Goal: Task Accomplishment & Management: Complete application form

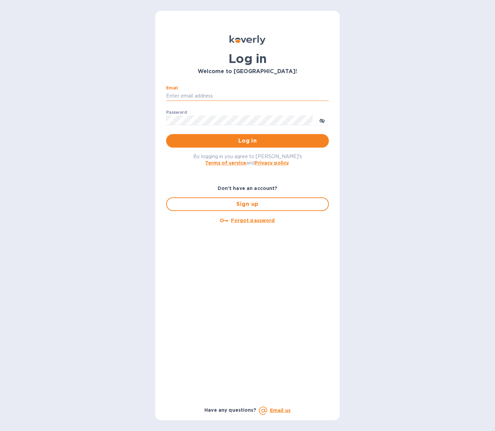
click at [211, 92] on input "Email" at bounding box center [247, 96] width 163 height 10
type input "[PERSON_NAME][EMAIL_ADDRESS][DOMAIN_NAME]"
click at [166, 134] on button "Log in" at bounding box center [247, 141] width 163 height 14
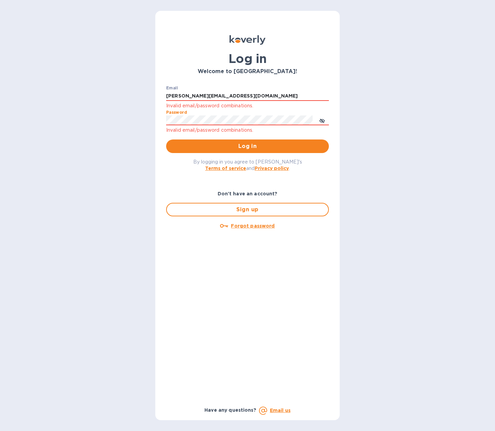
click at [166, 140] on button "Log in" at bounding box center [247, 147] width 163 height 14
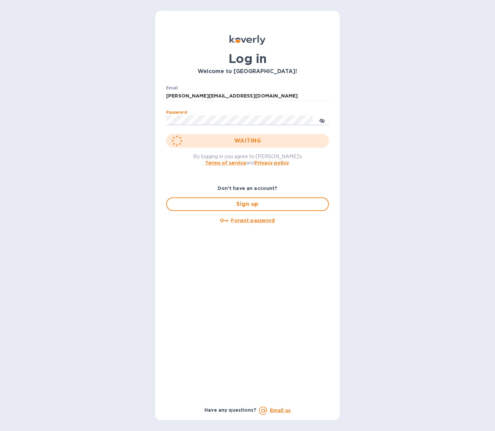
click at [166, 134] on button "WAITING" at bounding box center [247, 141] width 163 height 14
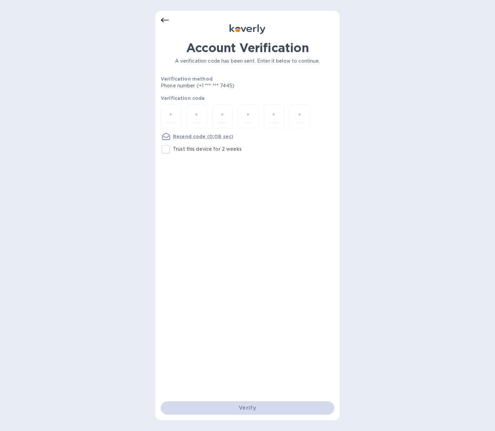
click at [184, 119] on div at bounding box center [247, 116] width 173 height 25
click at [165, 113] on div at bounding box center [171, 116] width 20 height 24
type input "9"
type input "6"
type input "4"
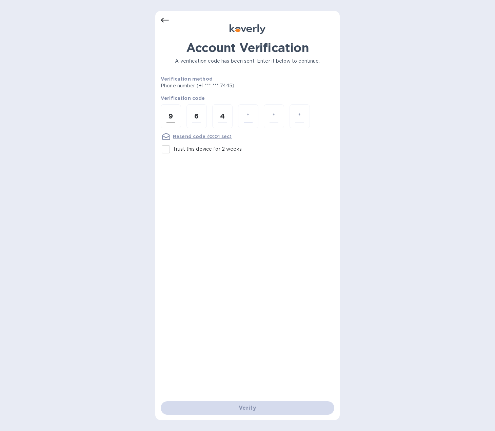
type input "7"
type input "3"
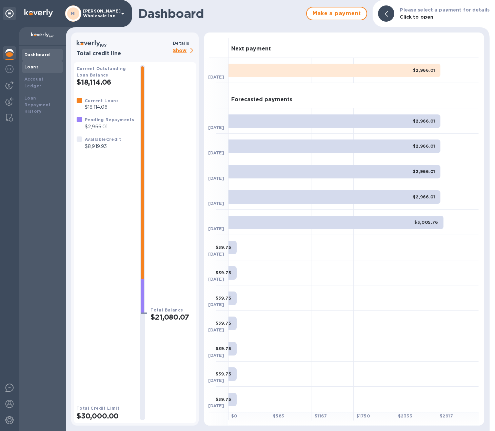
click at [27, 66] on b "Loans" at bounding box center [31, 66] width 14 height 5
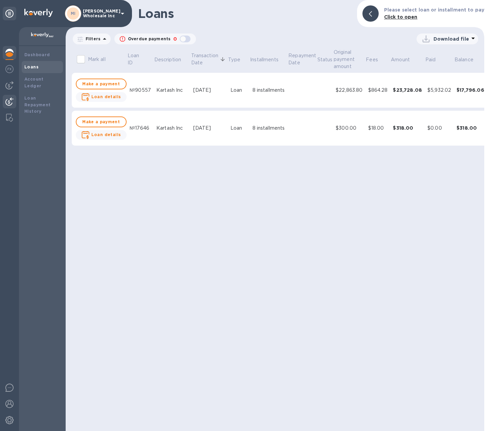
click at [6, 103] on img at bounding box center [9, 102] width 8 height 8
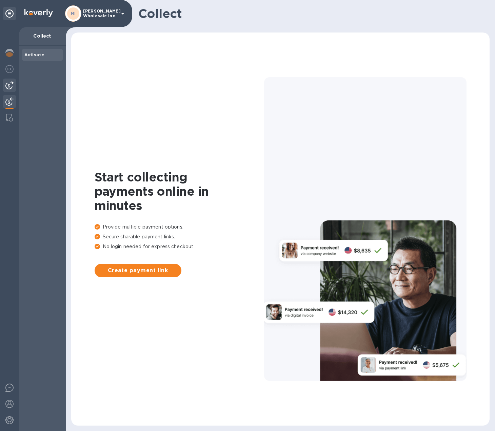
click at [7, 79] on div at bounding box center [10, 86] width 14 height 14
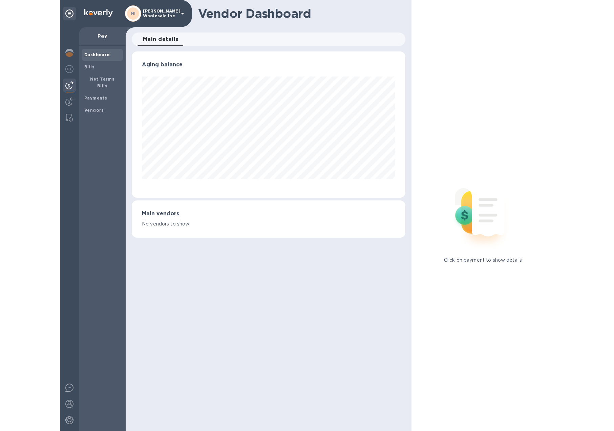
scroll to position [146, 274]
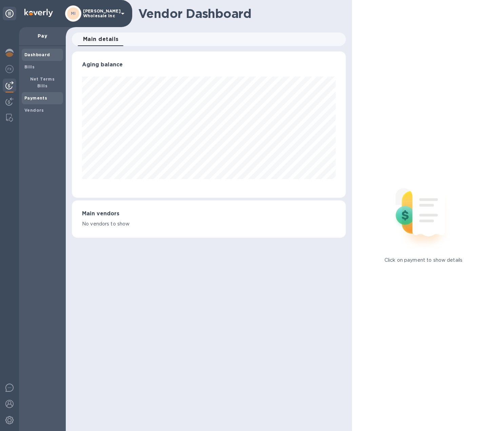
click at [35, 96] on b "Payments" at bounding box center [35, 98] width 23 height 5
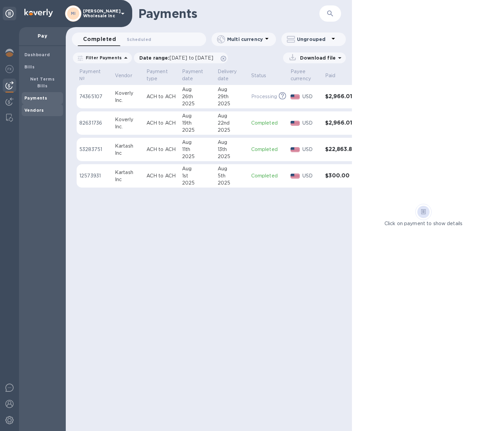
click at [32, 108] on b "Vendors" at bounding box center [34, 110] width 20 height 5
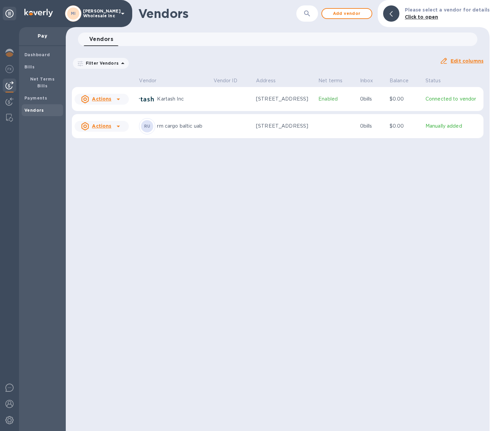
click at [105, 100] on u "Actions" at bounding box center [101, 98] width 19 height 5
click at [106, 127] on b "Add new bill" at bounding box center [109, 126] width 32 height 5
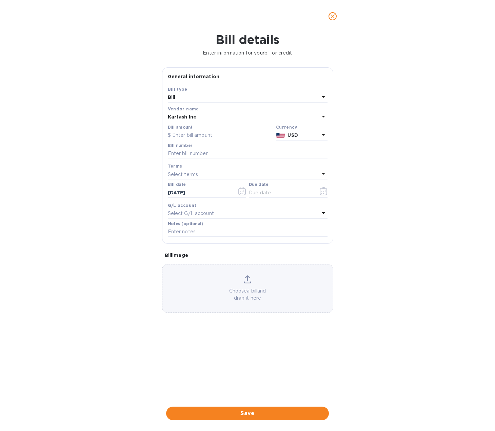
click at [190, 139] on input "text" at bounding box center [220, 135] width 105 height 10
click at [184, 137] on input "text" at bounding box center [220, 135] width 105 height 10
type input "3,737.50"
click at [203, 155] on input "text" at bounding box center [248, 154] width 160 height 10
type input "0108908"
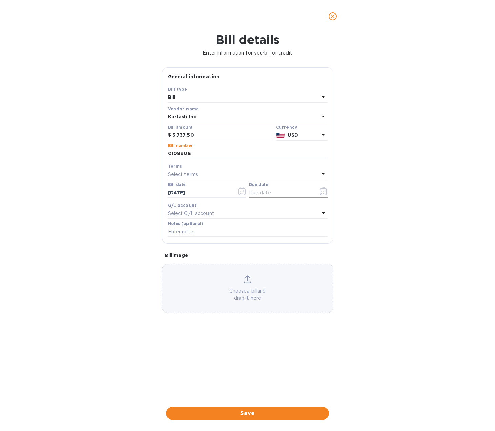
click at [326, 193] on icon "button" at bounding box center [323, 191] width 8 height 8
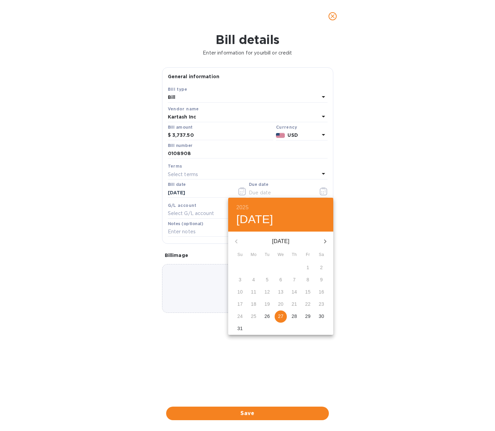
click at [281, 319] on p "27" at bounding box center [280, 316] width 5 height 7
type input "08/27/2025"
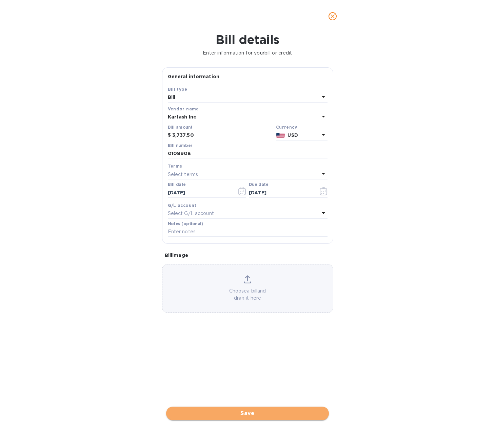
click at [259, 414] on span "Save" at bounding box center [247, 414] width 152 height 8
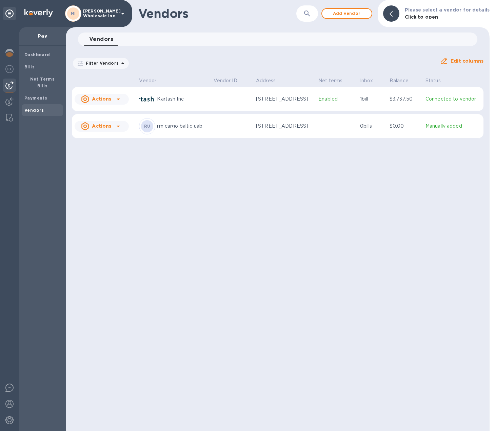
click at [95, 99] on u "Actions" at bounding box center [101, 98] width 19 height 5
click at [113, 102] on div at bounding box center [247, 215] width 495 height 431
click at [114, 102] on icon at bounding box center [118, 99] width 8 height 8
click at [265, 95] on div at bounding box center [247, 215] width 495 height 431
click at [29, 64] on span "Bills" at bounding box center [29, 67] width 10 height 7
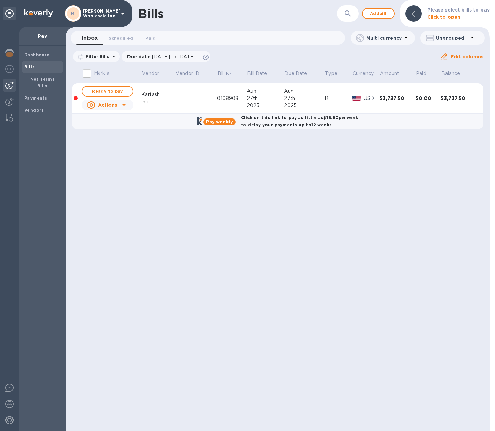
click at [124, 104] on icon at bounding box center [124, 105] width 8 height 8
click at [110, 90] on div at bounding box center [247, 215] width 495 height 431
click at [110, 90] on span "Ready to pay" at bounding box center [107, 91] width 39 height 8
checkbox input "true"
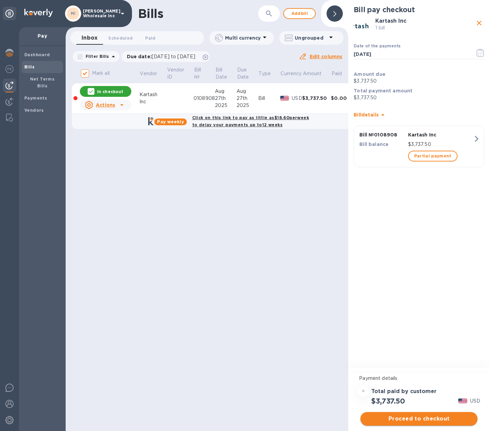
click at [424, 419] on span "Proceed to checkout" at bounding box center [419, 419] width 106 height 8
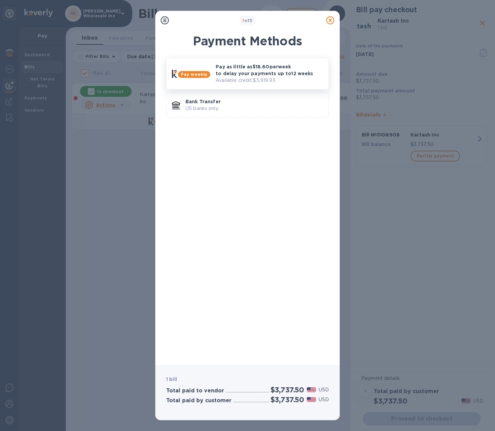
click at [227, 71] on p "Pay as little as $18.60 per week to delay your payments up to 12 weeks" at bounding box center [268, 70] width 107 height 14
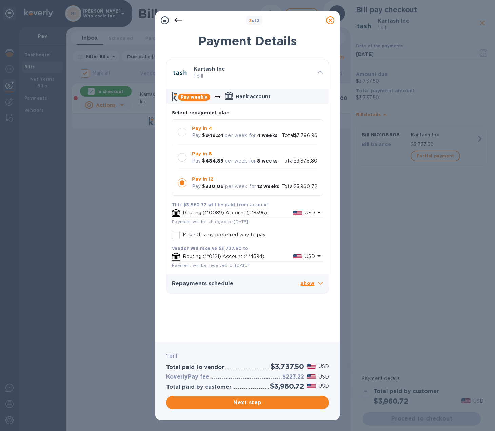
click at [226, 186] on p "per week for" at bounding box center [240, 186] width 31 height 7
click at [200, 181] on b "Pay in 12" at bounding box center [202, 178] width 21 height 5
click at [318, 184] on div "Pay in 12 Pay $330.06 per week for 12 weeks Total $3,960.72" at bounding box center [247, 182] width 151 height 25
click at [183, 161] on div at bounding box center [182, 157] width 9 height 9
click at [256, 405] on span "Next step" at bounding box center [247, 403] width 152 height 8
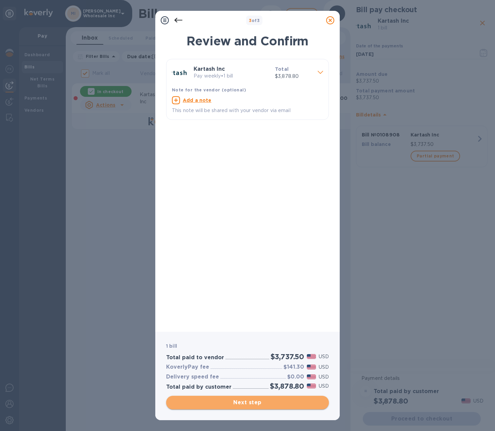
click at [256, 405] on span "Next step" at bounding box center [247, 403] width 152 height 8
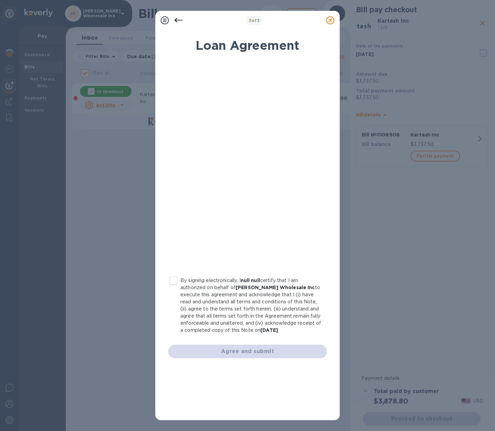
click at [177, 281] on input "By signing electronically, I null null certify that I am authorized on behalf o…" at bounding box center [173, 281] width 14 height 14
checkbox input "true"
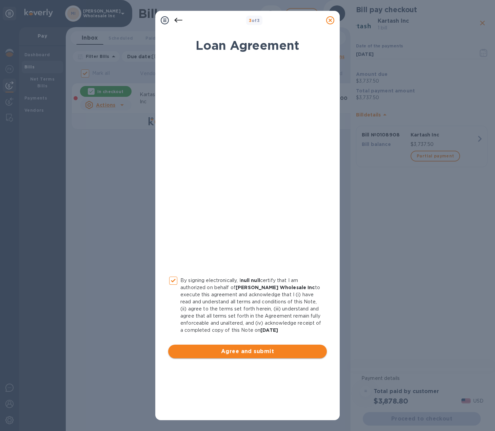
click at [246, 353] on span "Agree and submit" at bounding box center [247, 352] width 148 height 8
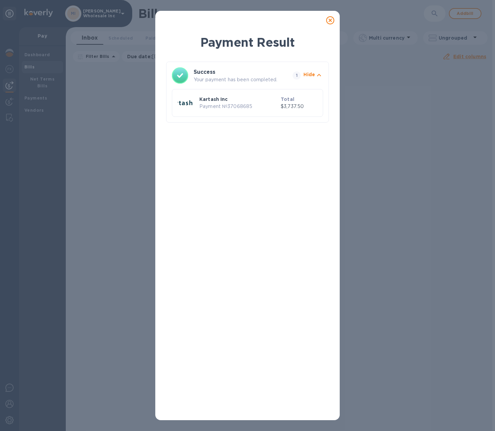
click at [242, 104] on p "Payment № 37068685" at bounding box center [238, 106] width 79 height 7
click at [303, 108] on p "$3,737.50" at bounding box center [298, 106] width 37 height 7
click at [319, 75] on icon "button" at bounding box center [319, 75] width 8 height 8
click at [329, 17] on icon at bounding box center [330, 20] width 8 height 8
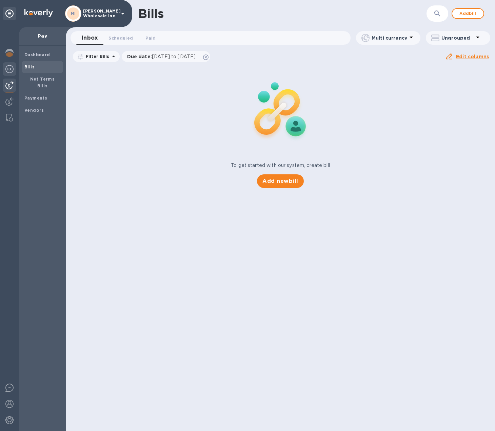
click at [9, 70] on img at bounding box center [9, 69] width 8 height 8
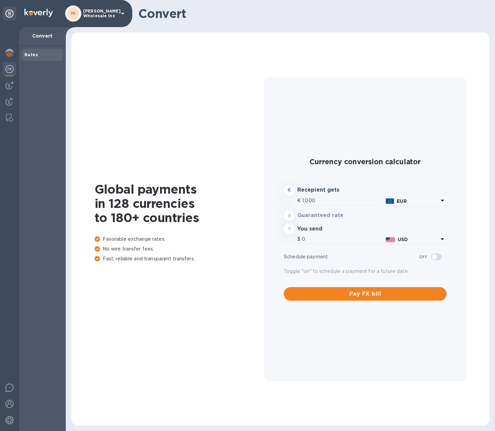
type input "1,165.4"
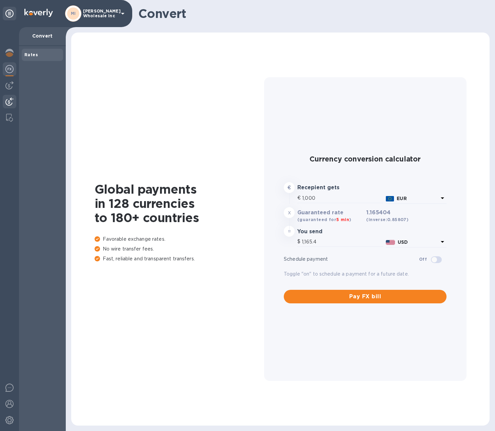
click at [8, 98] on img at bounding box center [9, 102] width 8 height 8
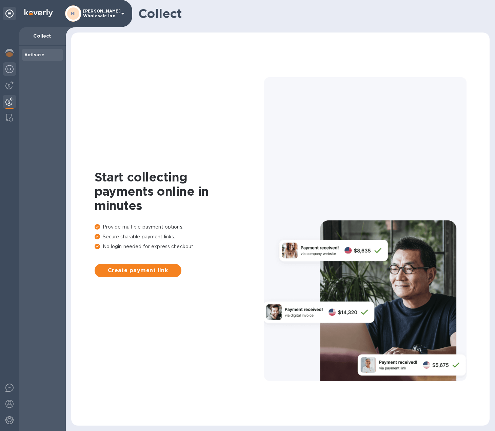
click at [12, 70] on img at bounding box center [9, 69] width 8 height 8
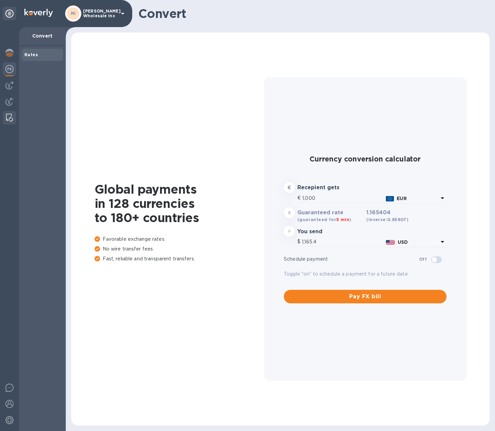
click at [9, 113] on div at bounding box center [9, 118] width 12 height 14
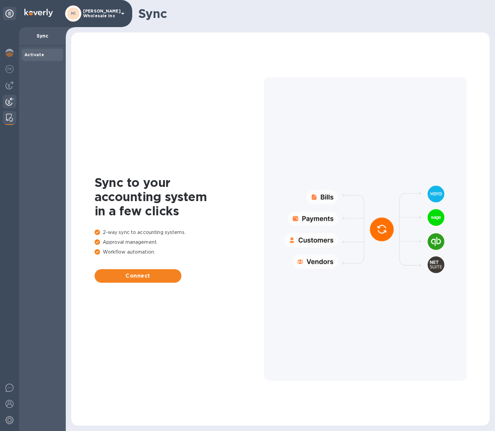
click at [11, 97] on div at bounding box center [10, 102] width 14 height 15
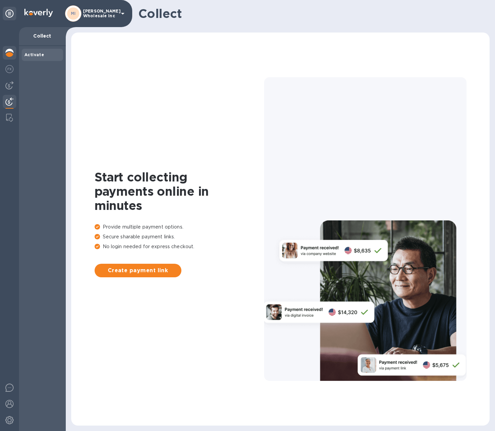
click at [12, 54] on img at bounding box center [9, 53] width 8 height 8
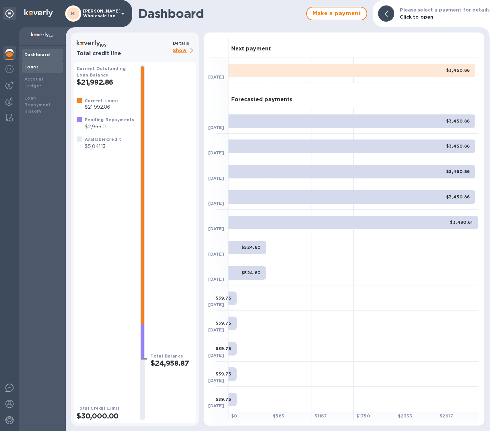
click at [26, 64] on div "Loans" at bounding box center [42, 67] width 36 height 7
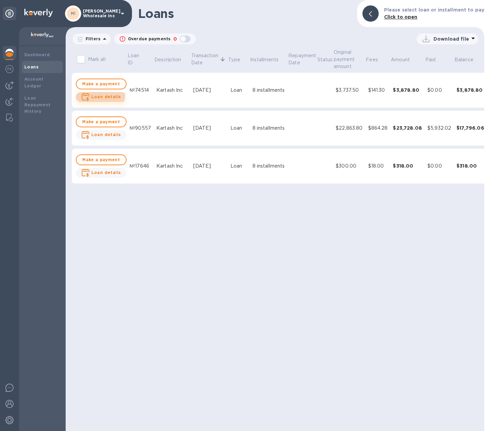
click at [98, 93] on span "Loan details" at bounding box center [106, 96] width 30 height 7
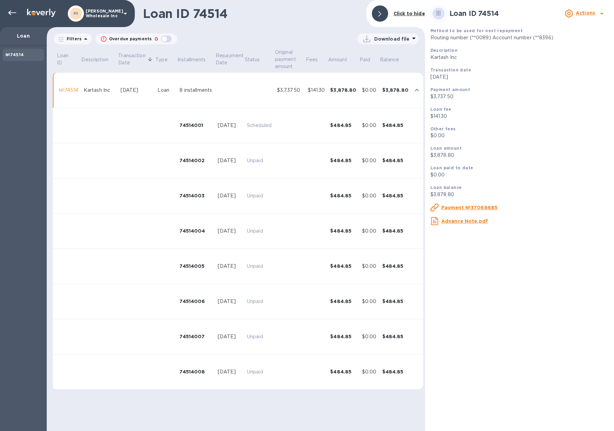
click at [133, 163] on td at bounding box center [136, 160] width 37 height 35
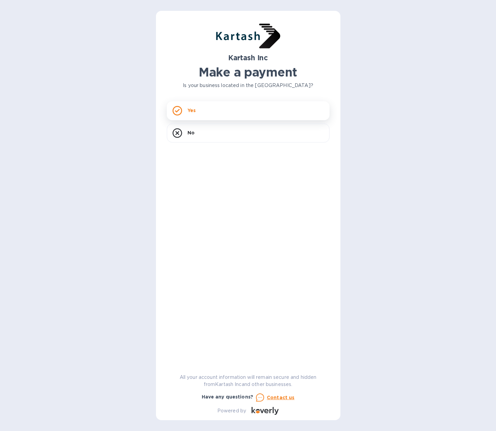
click at [192, 108] on p "Yes" at bounding box center [191, 110] width 8 height 7
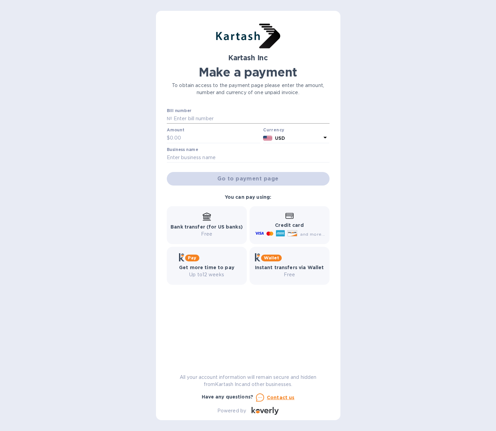
click at [196, 118] on input "text" at bounding box center [250, 119] width 157 height 10
type input "0108992"
click at [180, 138] on input "text" at bounding box center [215, 138] width 91 height 10
type input "12,187.75"
click at [182, 157] on input "text" at bounding box center [248, 158] width 163 height 10
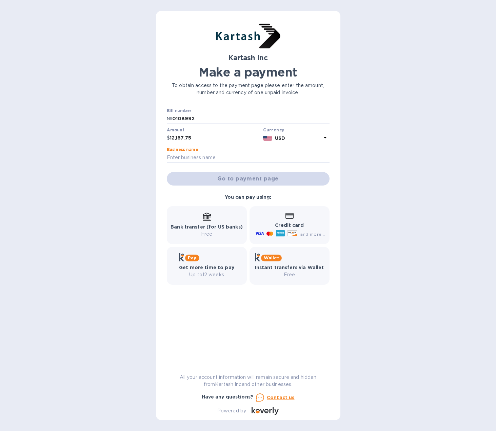
type input "Melanie Wholesale Inc."
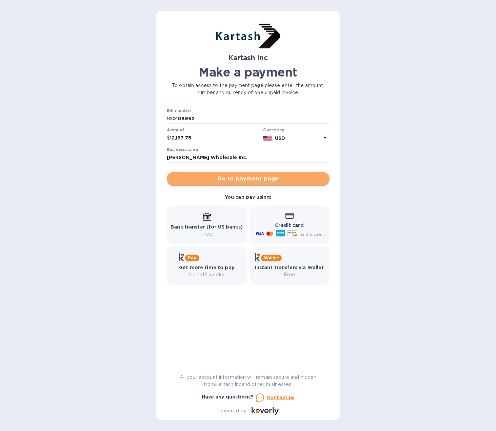
click at [241, 180] on span "Go to payment page" at bounding box center [248, 179] width 152 height 8
